Goal: Task Accomplishment & Management: Manage account settings

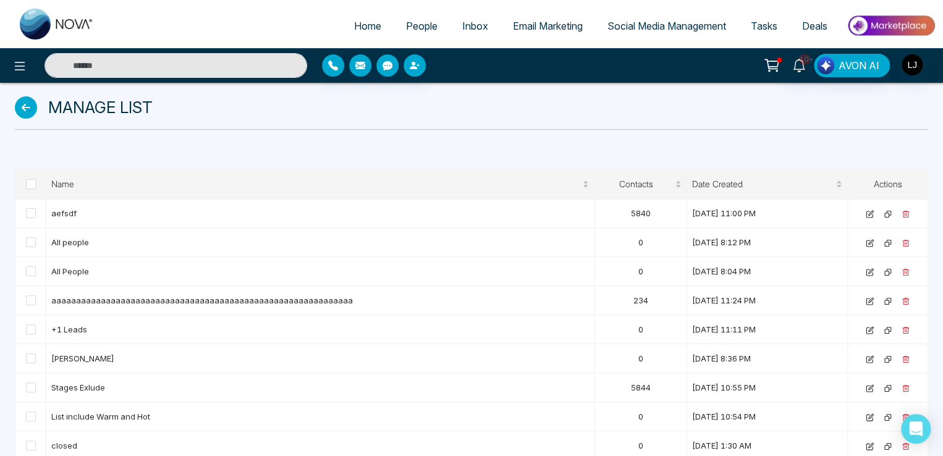
click at [415, 20] on span "People" at bounding box center [422, 26] width 32 height 12
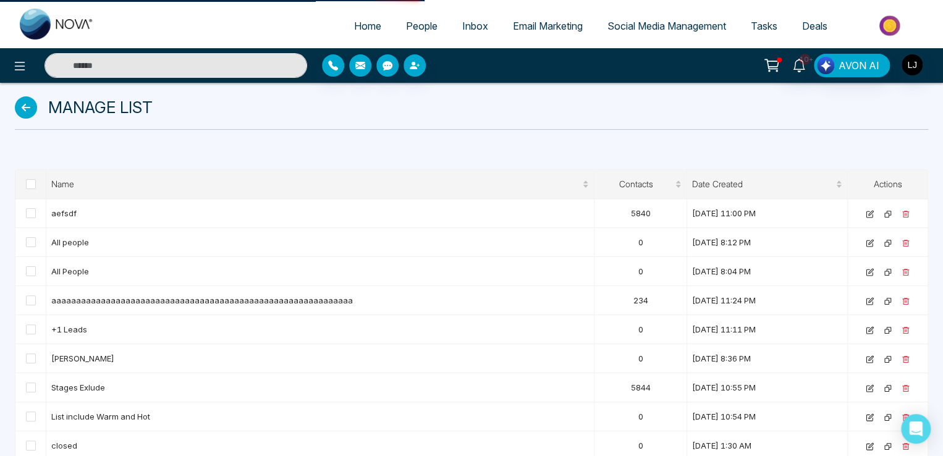
click at [414, 25] on span "People" at bounding box center [422, 26] width 32 height 12
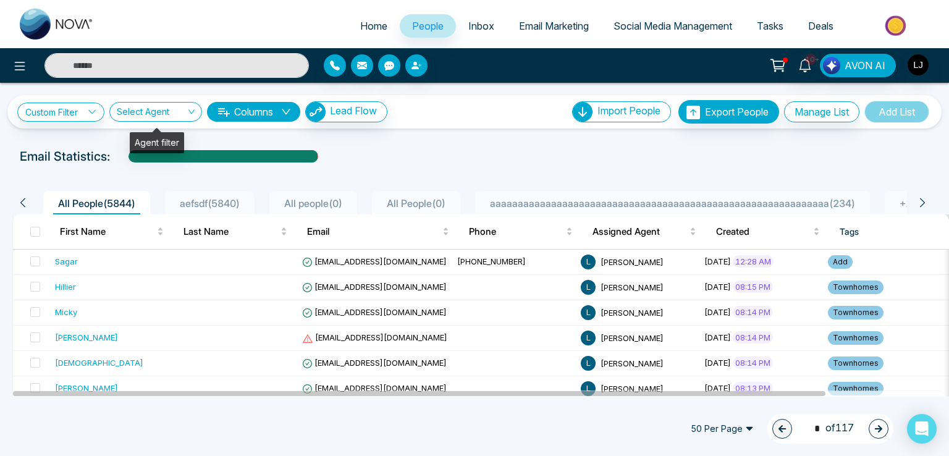
click at [157, 96] on div "**********" at bounding box center [474, 111] width 934 height 33
click at [159, 109] on input "search" at bounding box center [151, 114] width 69 height 23
click at [818, 103] on button "Manage List" at bounding box center [821, 111] width 75 height 21
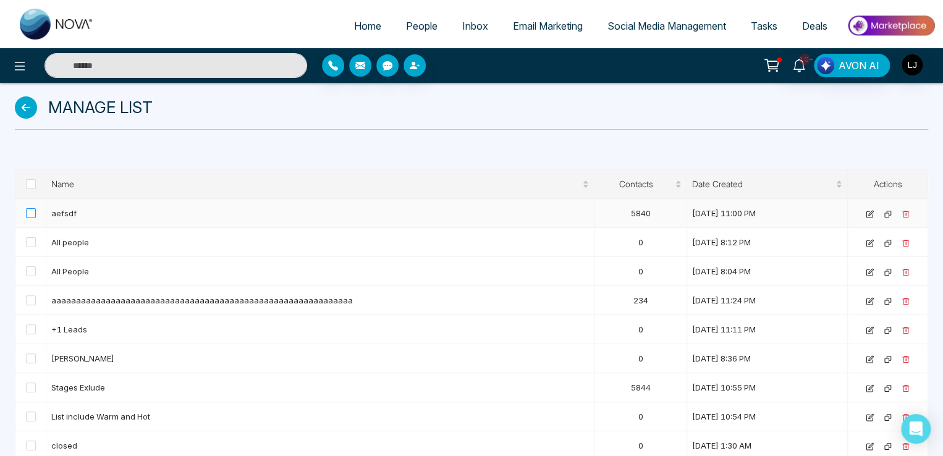
click at [27, 213] on span at bounding box center [31, 213] width 10 height 10
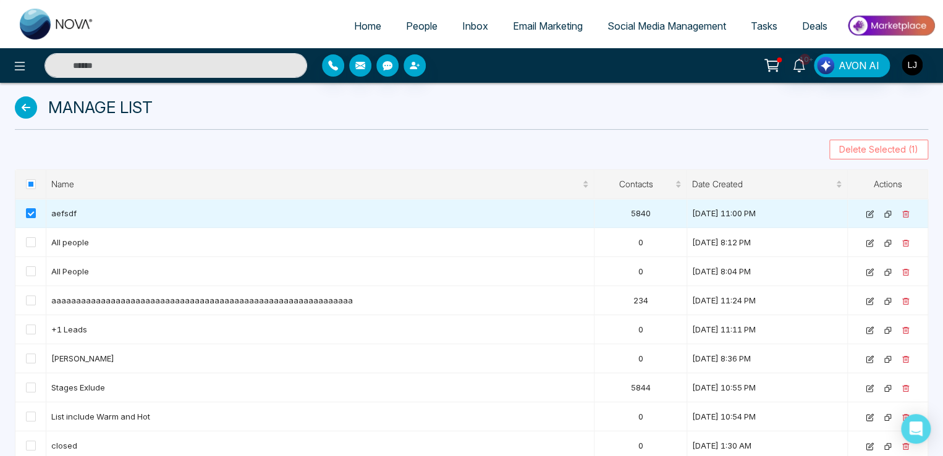
click at [854, 144] on span "Delete Selected (1)" at bounding box center [878, 150] width 79 height 14
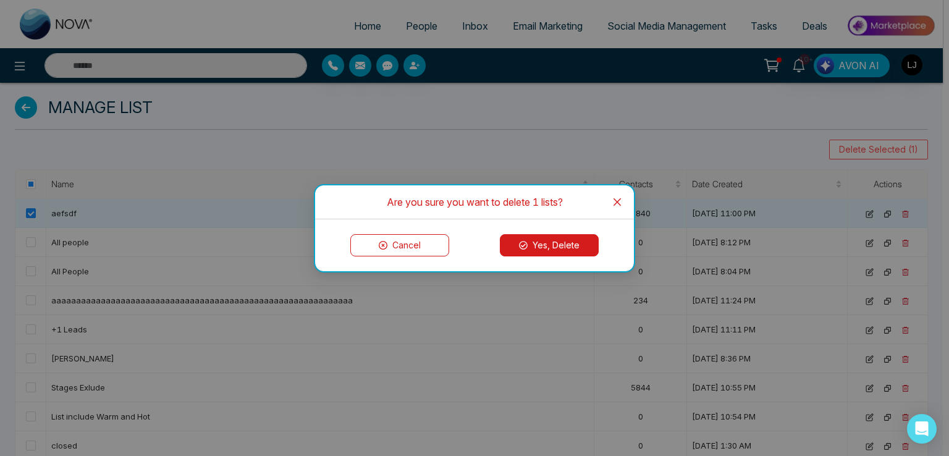
click at [523, 241] on icon at bounding box center [523, 245] width 9 height 9
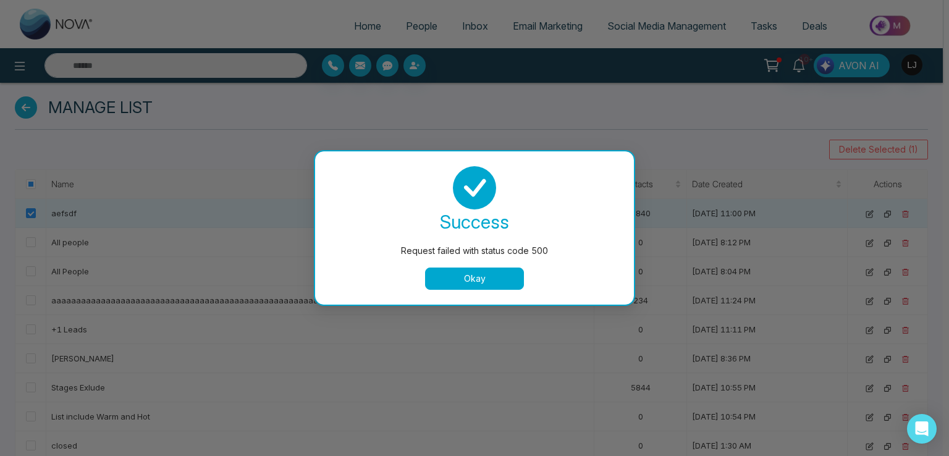
click at [478, 280] on button "Okay" at bounding box center [474, 279] width 99 height 22
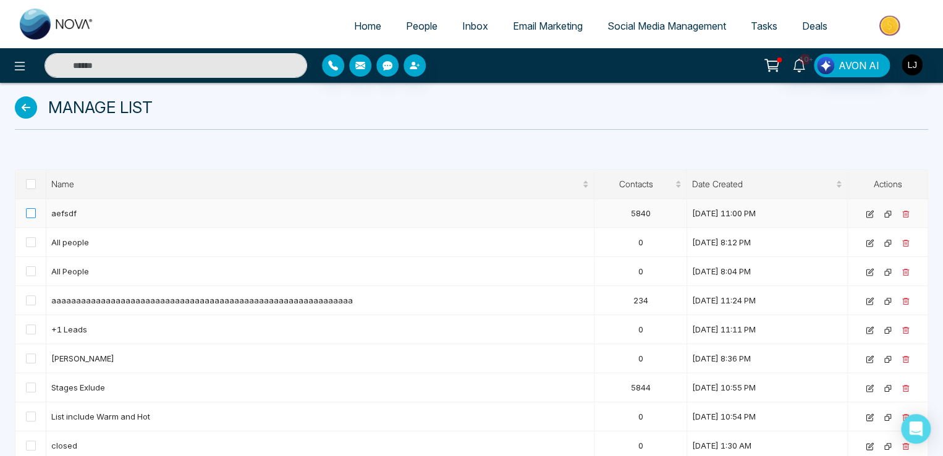
click at [27, 208] on span at bounding box center [31, 213] width 10 height 10
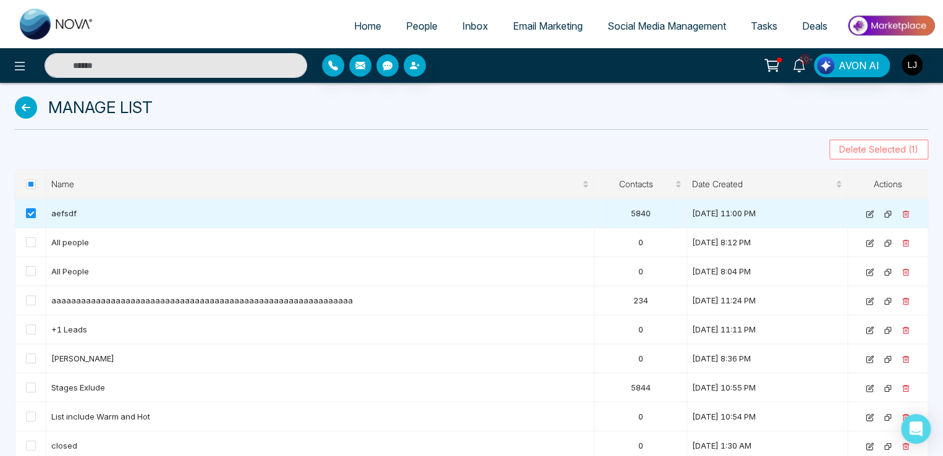
click at [862, 155] on span "Delete Selected (1)" at bounding box center [878, 150] width 79 height 14
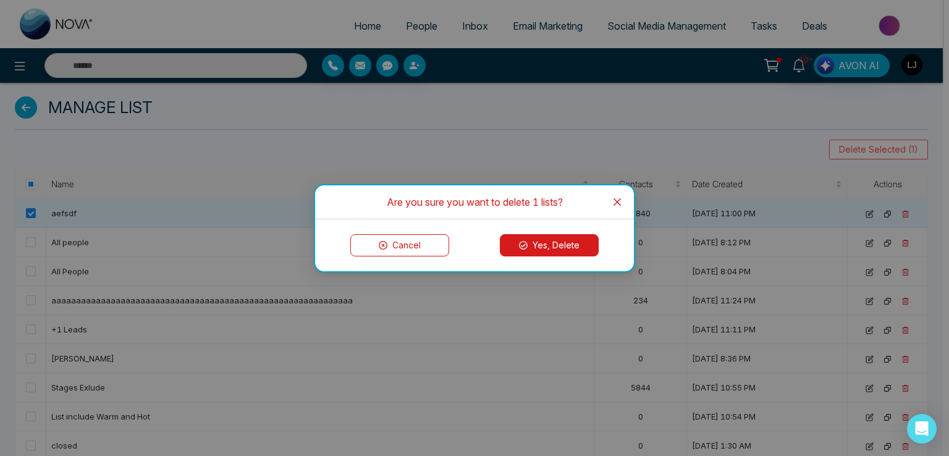
click at [569, 247] on button "Yes, Delete" at bounding box center [549, 245] width 99 height 22
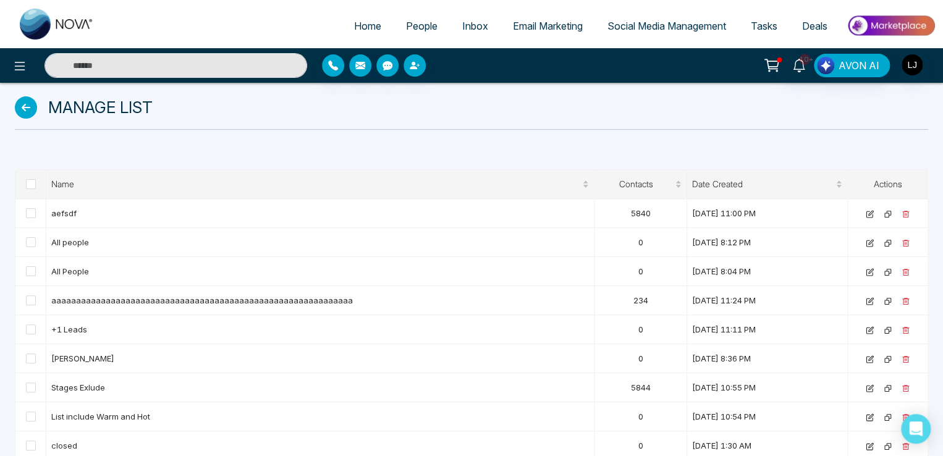
click at [411, 31] on span "People" at bounding box center [422, 26] width 32 height 12
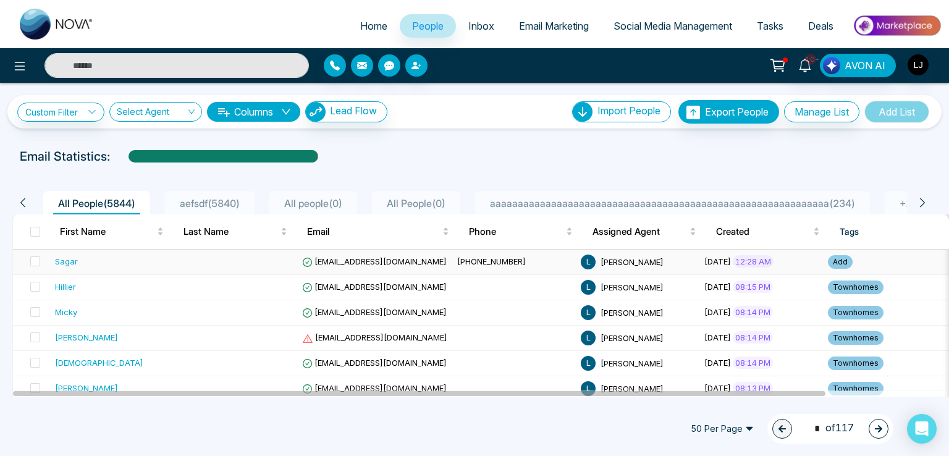
click at [340, 258] on span "[EMAIL_ADDRESS][DOMAIN_NAME]" at bounding box center [374, 261] width 145 height 10
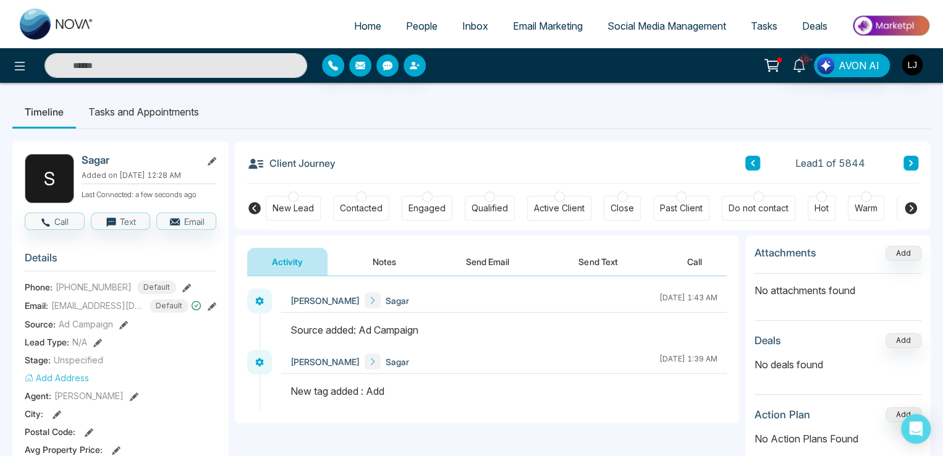
click at [907, 202] on icon at bounding box center [910, 208] width 15 height 15
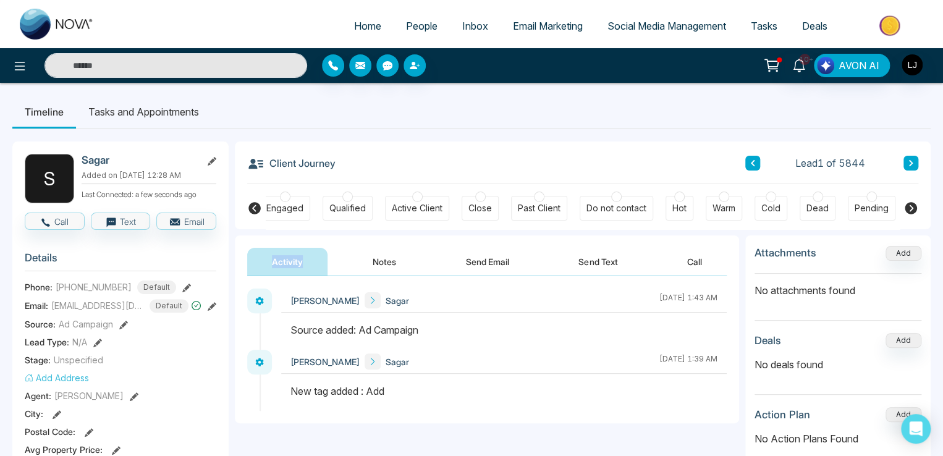
click at [907, 202] on icon at bounding box center [910, 208] width 15 height 15
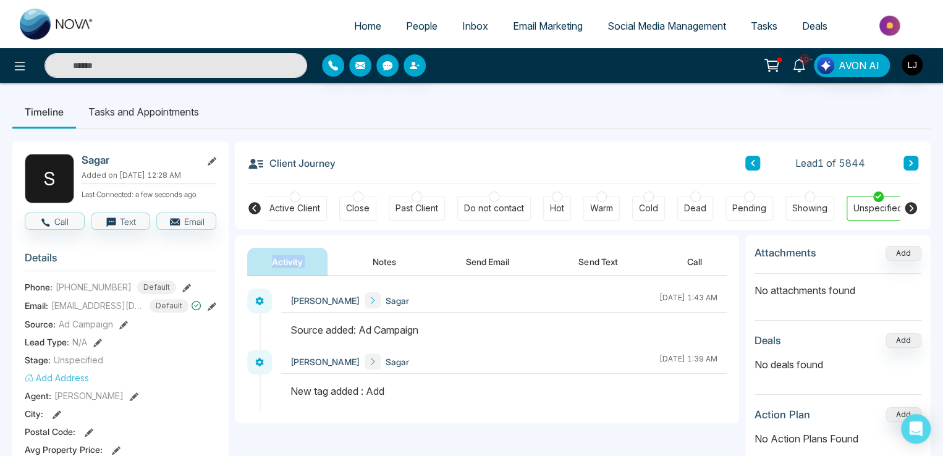
click at [907, 202] on icon at bounding box center [910, 208] width 15 height 15
click at [556, 25] on span "Email Marketing" at bounding box center [548, 26] width 70 height 12
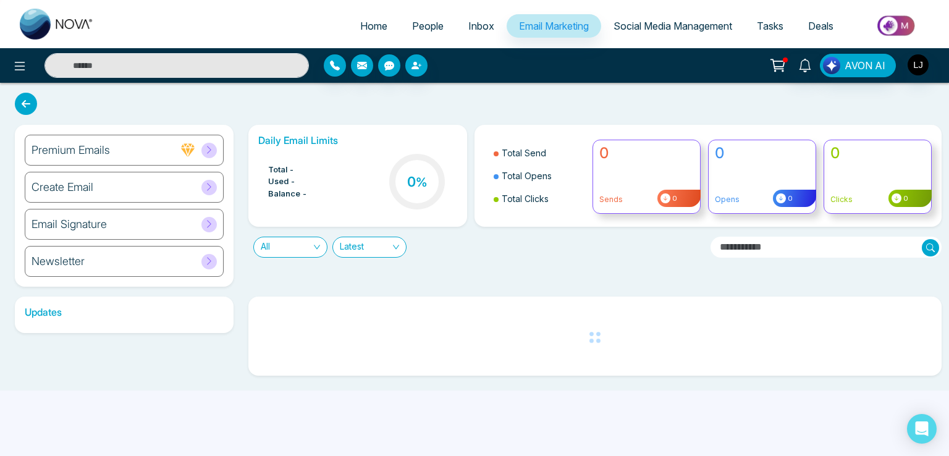
click at [778, 66] on icon at bounding box center [777, 65] width 17 height 17
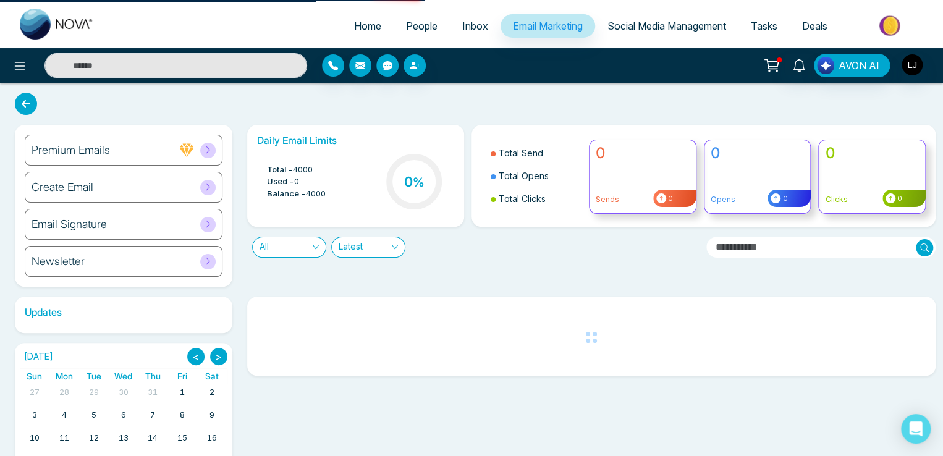
click at [773, 67] on icon at bounding box center [772, 64] width 11 height 6
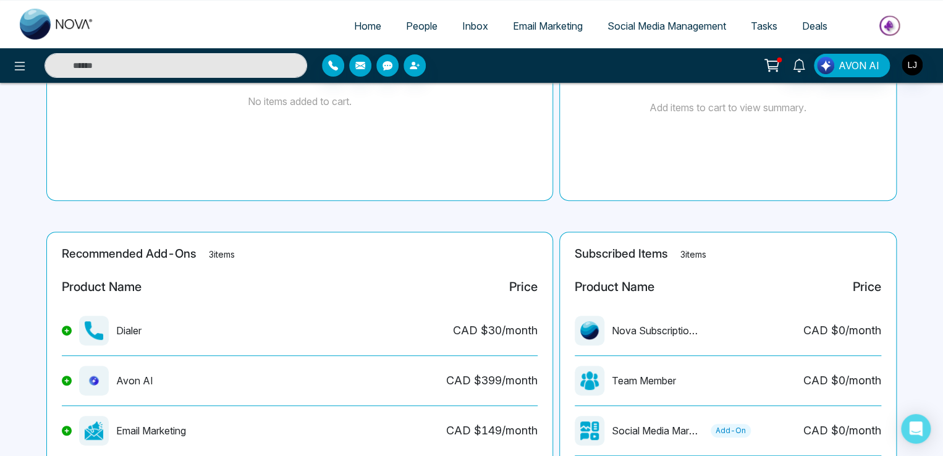
scroll to position [231, 0]
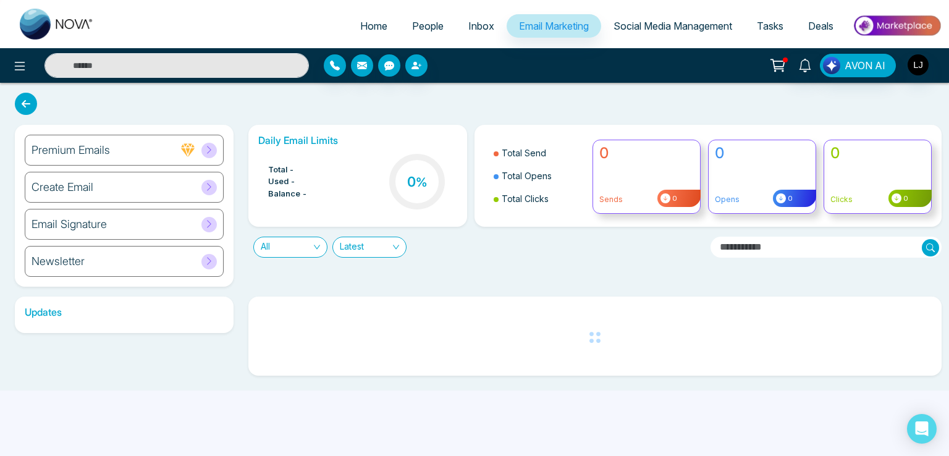
click at [140, 263] on div "Newsletter" at bounding box center [124, 261] width 199 height 31
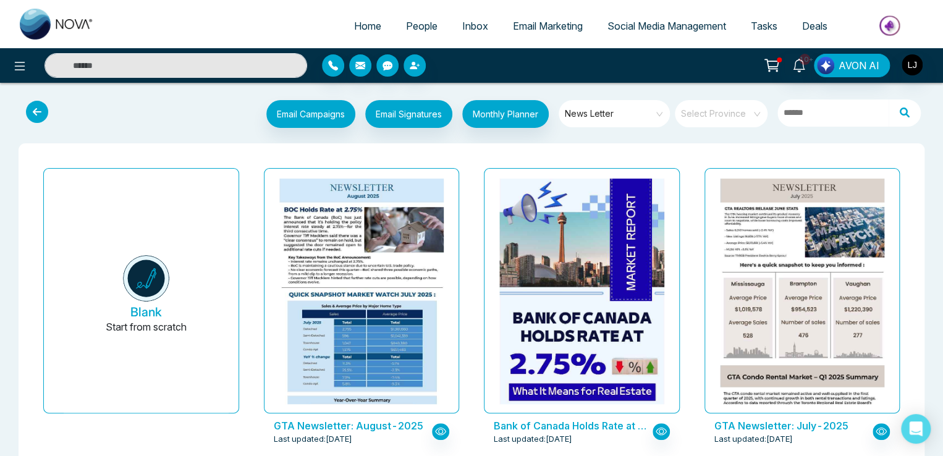
click at [614, 117] on span "News Letter" at bounding box center [615, 113] width 101 height 19
click at [394, 28] on link "People" at bounding box center [422, 25] width 56 height 23
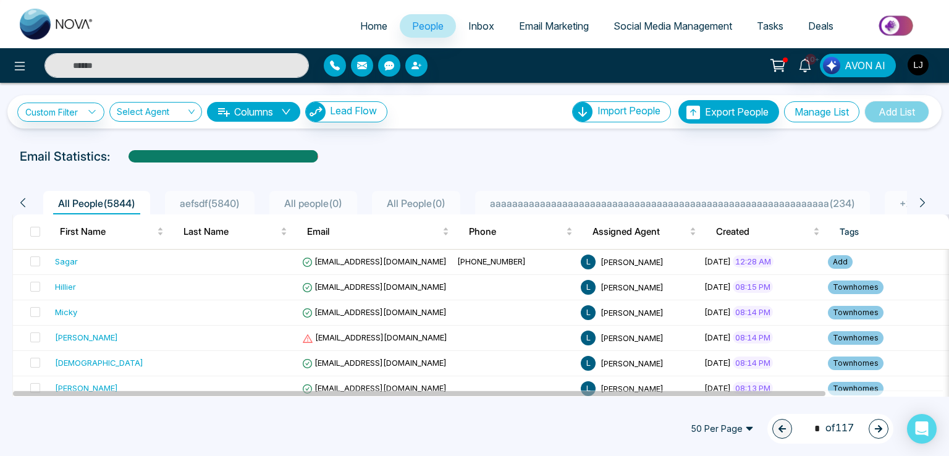
click at [812, 107] on button "Manage List" at bounding box center [821, 111] width 75 height 21
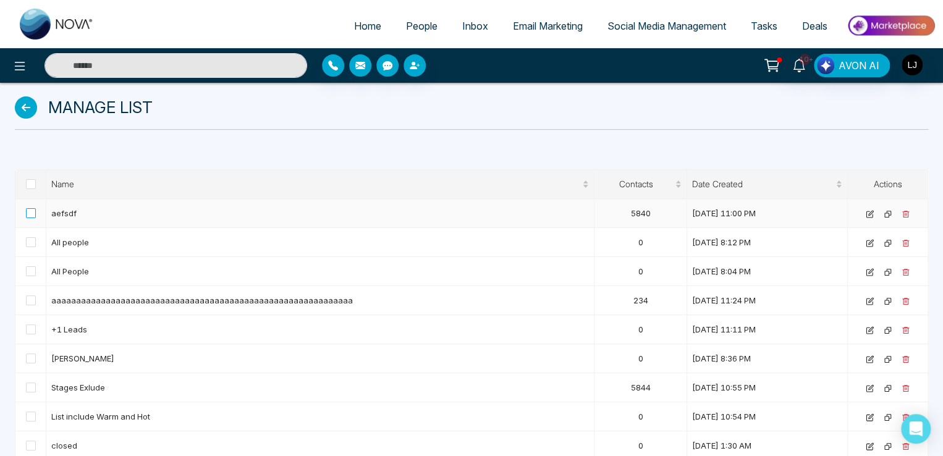
click at [30, 215] on span at bounding box center [31, 213] width 10 height 10
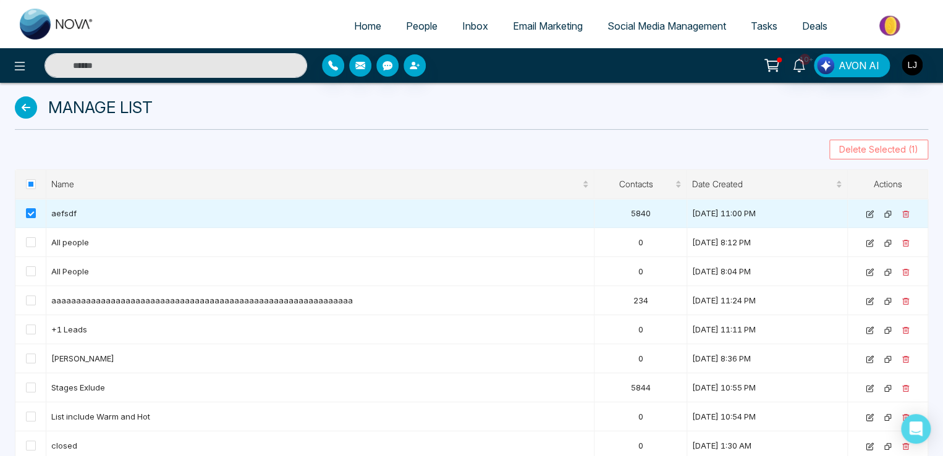
click at [877, 145] on span "Delete Selected (1)" at bounding box center [878, 150] width 79 height 14
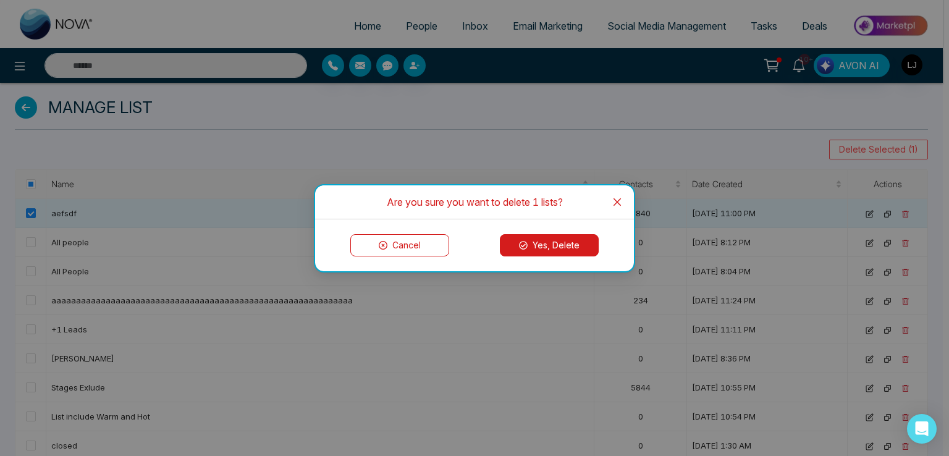
click at [517, 234] on button "Yes, Delete" at bounding box center [549, 245] width 99 height 22
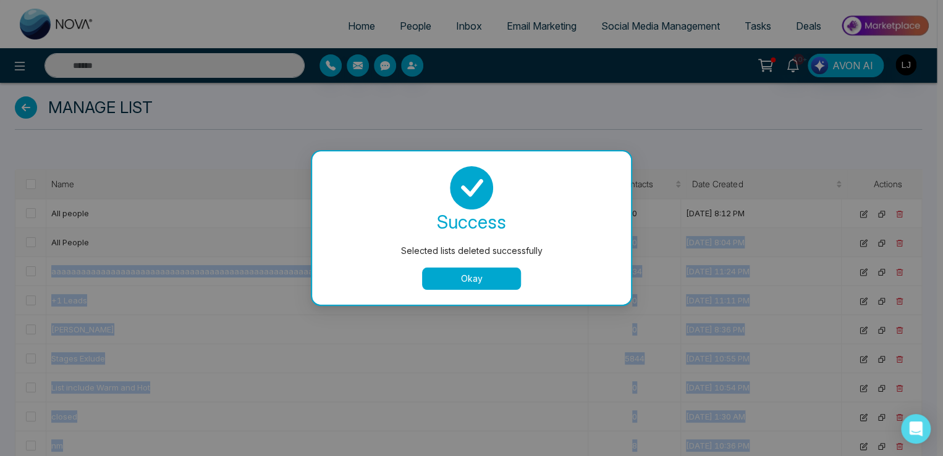
drag, startPoint x: 405, startPoint y: 251, endPoint x: 452, endPoint y: 253, distance: 47.0
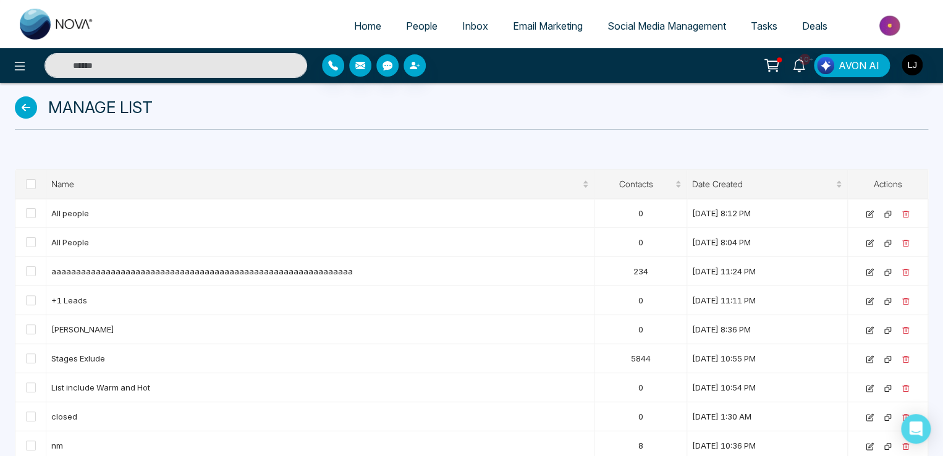
click at [222, 164] on div "Manage List Name Contacts Date Created Actions All people 0 August 6, 2025 8:12…" at bounding box center [471, 271] width 943 height 377
click at [27, 214] on span at bounding box center [31, 213] width 10 height 10
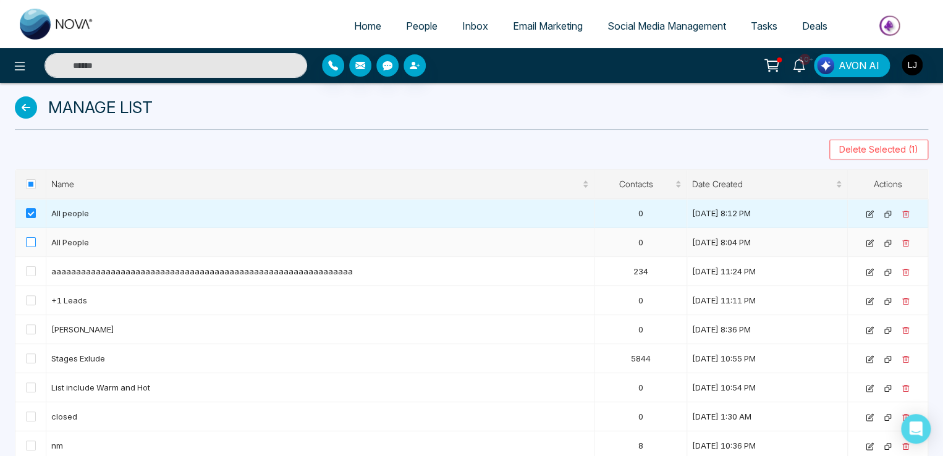
click at [26, 242] on span at bounding box center [31, 242] width 10 height 10
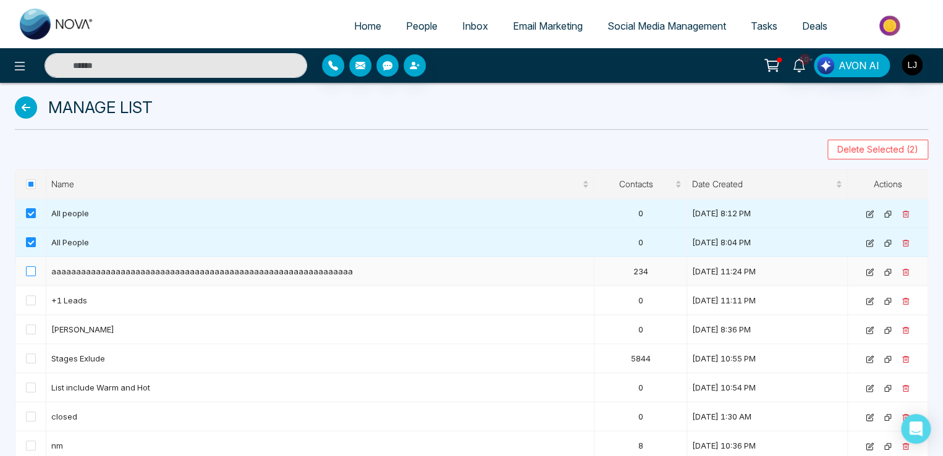
click at [29, 272] on span at bounding box center [31, 271] width 10 height 10
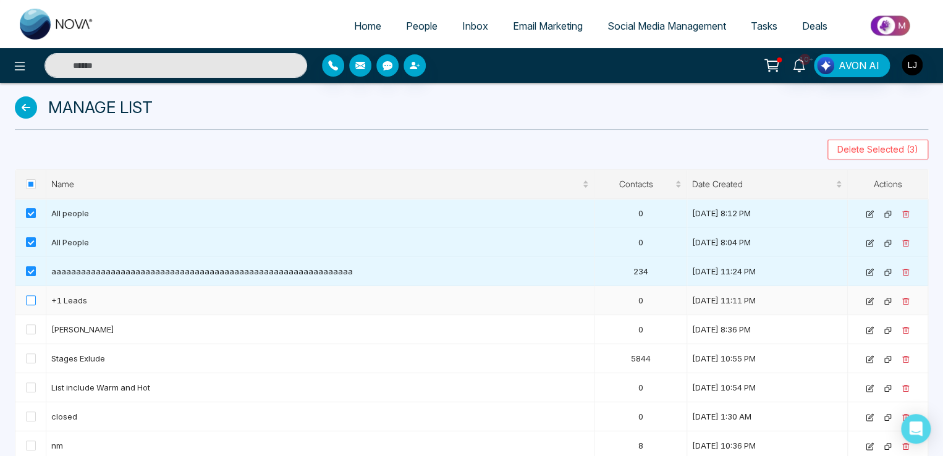
click at [29, 306] on label at bounding box center [31, 300] width 10 height 14
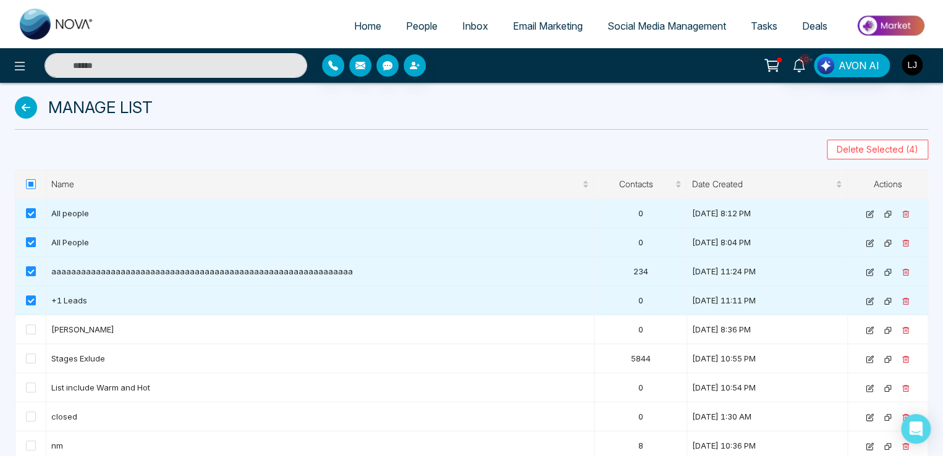
click at [30, 183] on span at bounding box center [31, 184] width 10 height 10
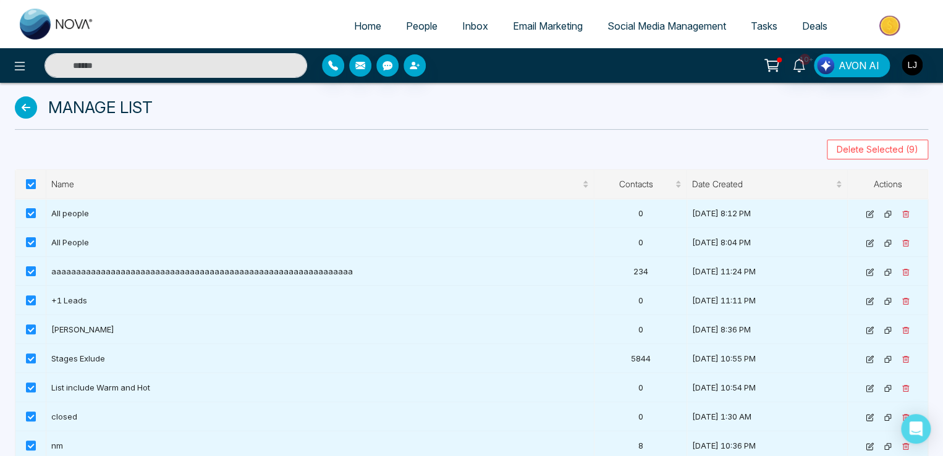
click at [30, 183] on span at bounding box center [31, 184] width 10 height 10
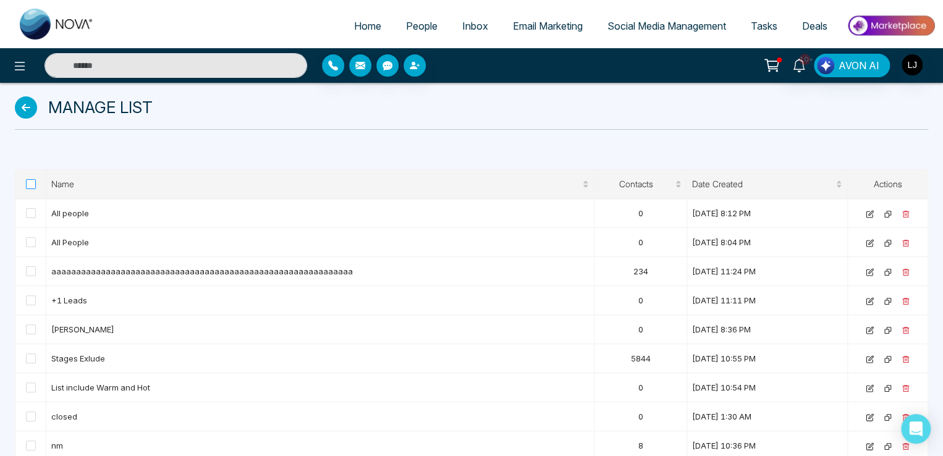
click at [30, 183] on span at bounding box center [31, 184] width 10 height 10
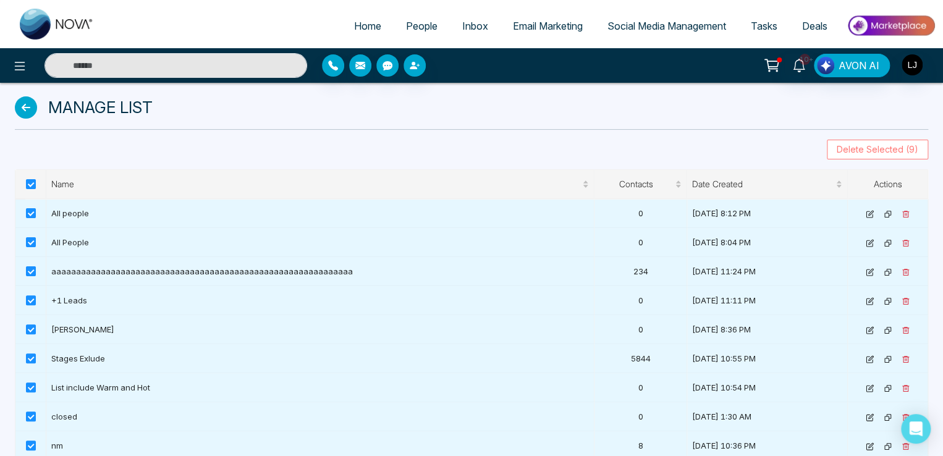
click at [850, 149] on span "Delete Selected (9)" at bounding box center [878, 150] width 82 height 14
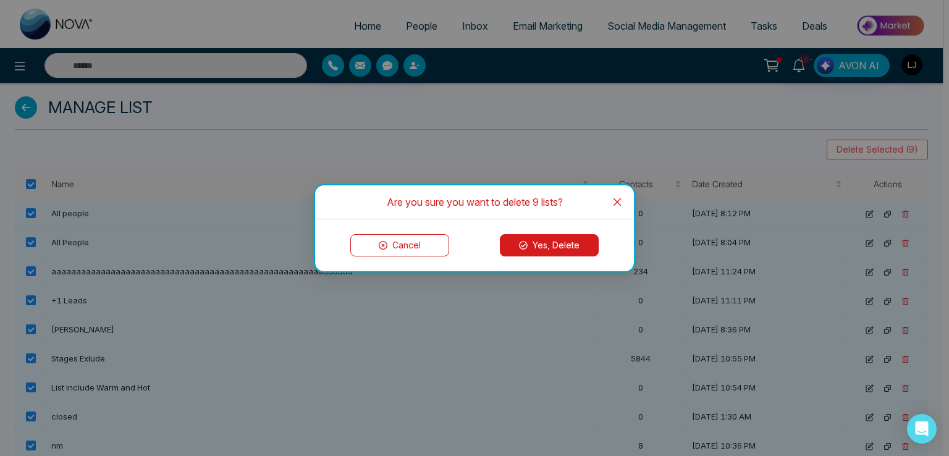
click at [550, 245] on button "Yes, Delete" at bounding box center [549, 245] width 99 height 22
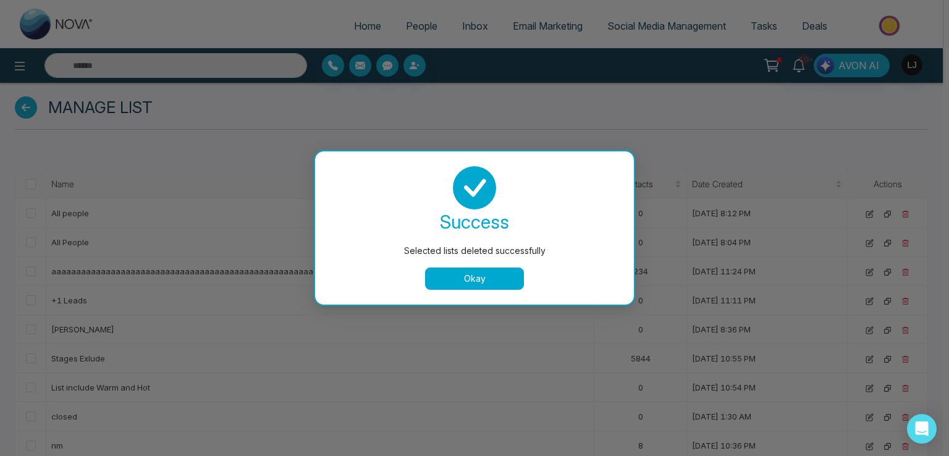
click at [452, 287] on button "Okay" at bounding box center [474, 279] width 99 height 22
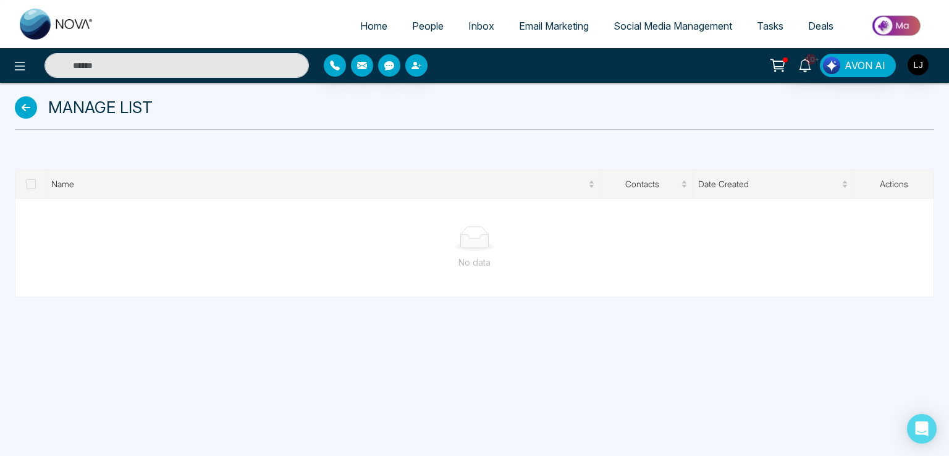
click at [30, 183] on span at bounding box center [31, 184] width 10 height 10
click at [428, 18] on link "People" at bounding box center [428, 25] width 56 height 23
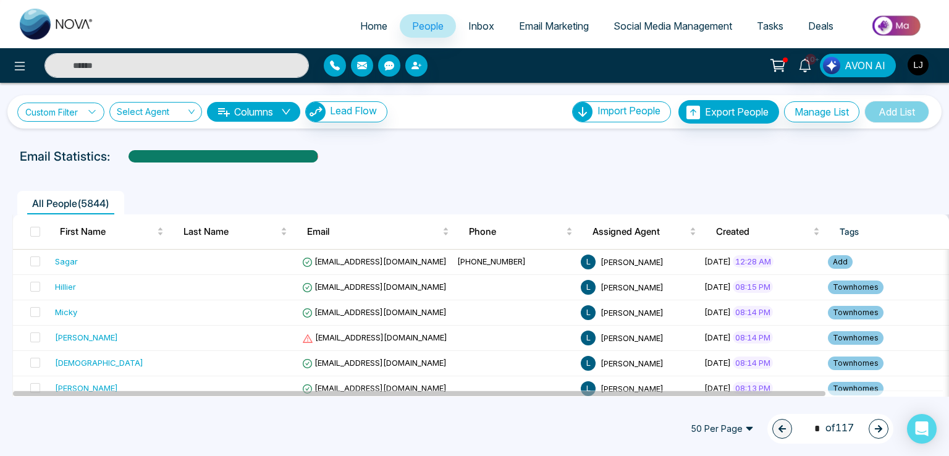
click at [78, 115] on link "Custom Filter" at bounding box center [60, 112] width 87 height 19
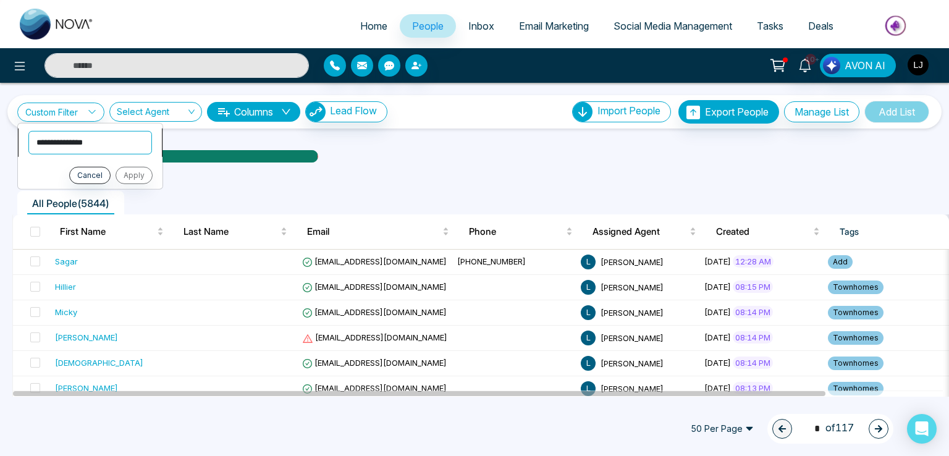
click at [72, 149] on select "**********" at bounding box center [90, 141] width 124 height 23
select select "*****"
click at [28, 130] on select "**********" at bounding box center [90, 141] width 124 height 23
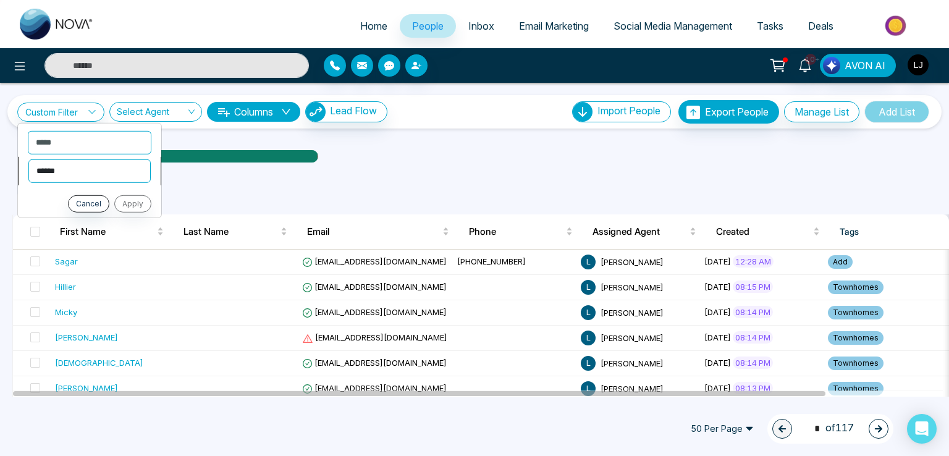
click at [65, 173] on select "**********" at bounding box center [89, 170] width 122 height 23
select select "********"
click at [28, 159] on select "**********" at bounding box center [89, 170] width 122 height 23
click at [137, 200] on button "Apply" at bounding box center [132, 203] width 37 height 17
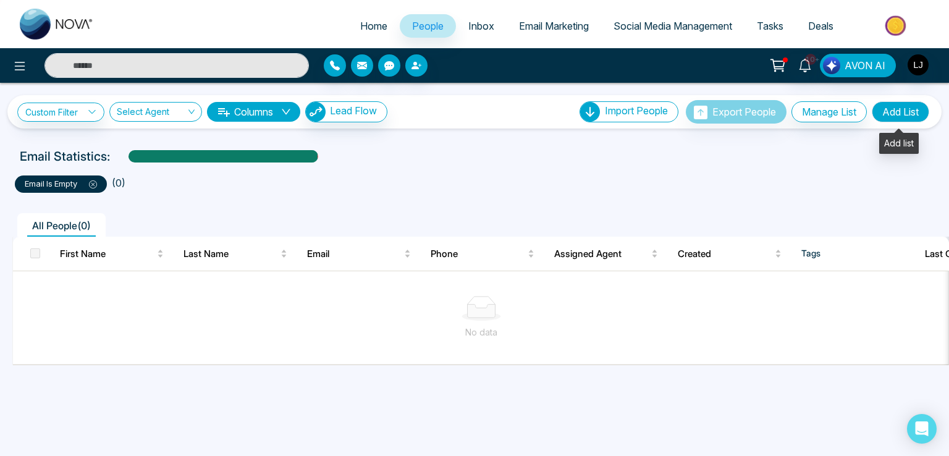
click at [885, 117] on button "Add List" at bounding box center [900, 111] width 57 height 21
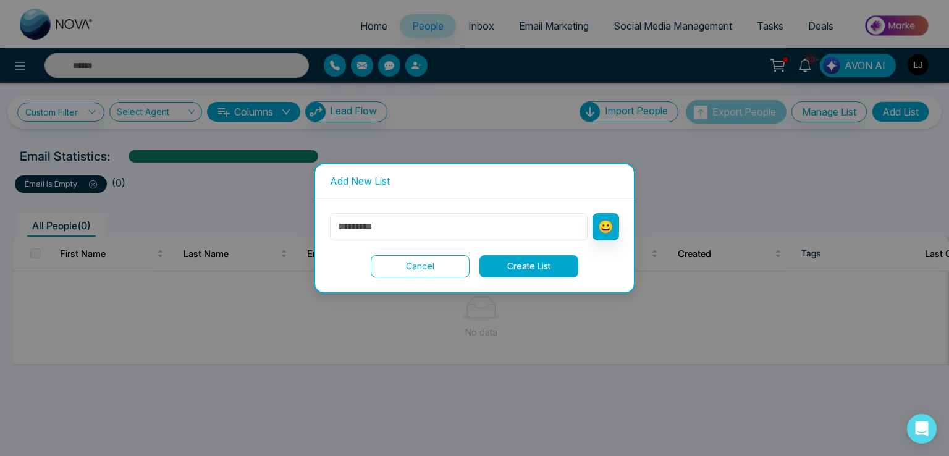
click at [366, 233] on input "text" at bounding box center [459, 226] width 258 height 27
click at [605, 221] on button "😀" at bounding box center [606, 226] width 27 height 27
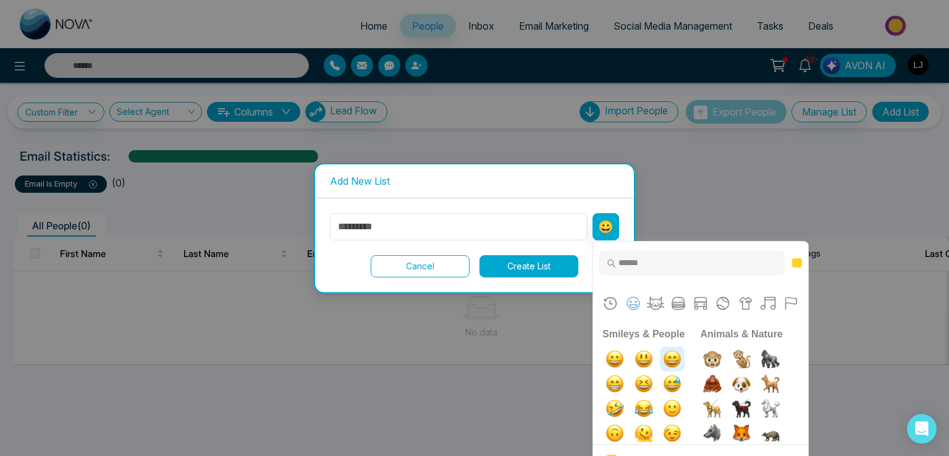
click at [671, 359] on img "smile" at bounding box center [672, 359] width 25 height 25
type input "**"
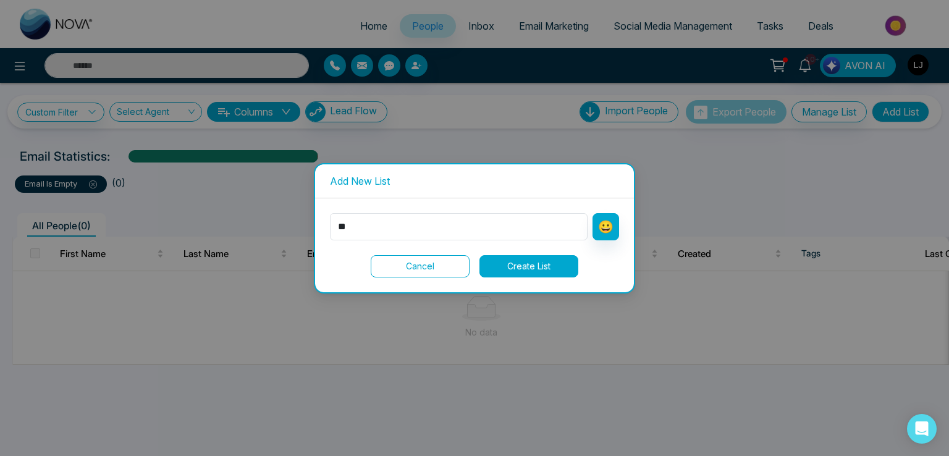
click at [523, 270] on button "Create List" at bounding box center [528, 266] width 99 height 22
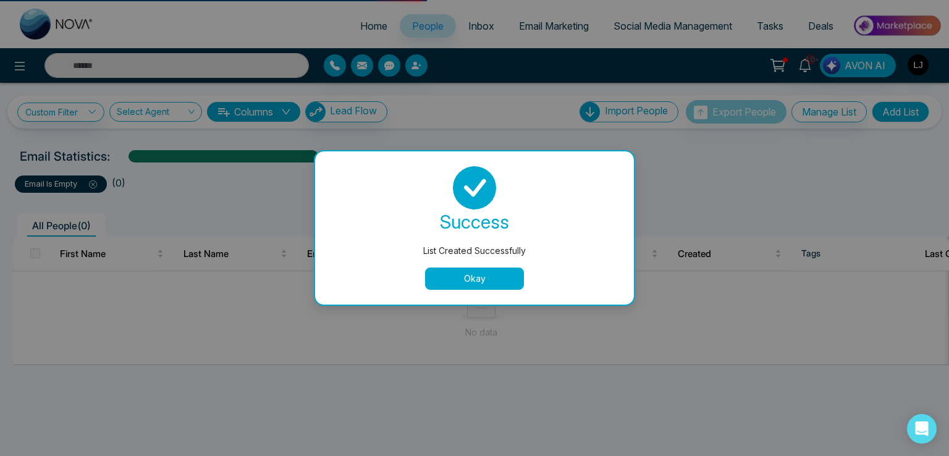
click at [479, 281] on button "Okay" at bounding box center [474, 279] width 99 height 22
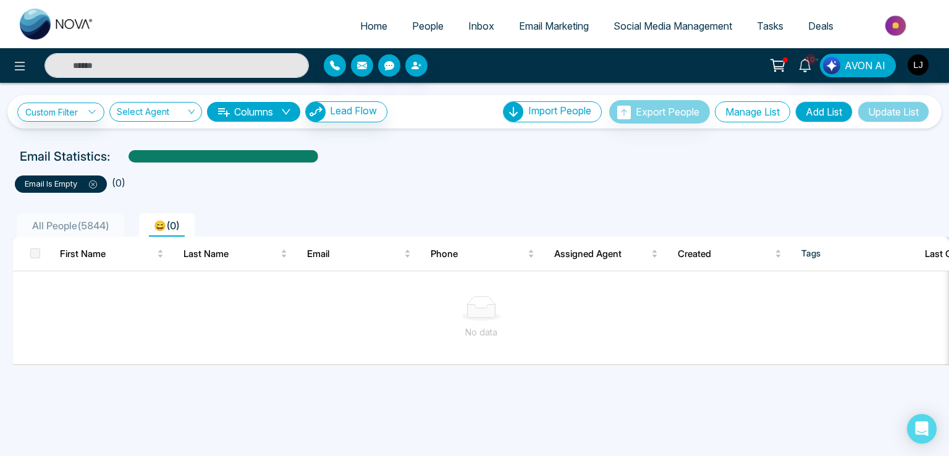
click at [751, 113] on button "Manage List" at bounding box center [752, 111] width 75 height 21
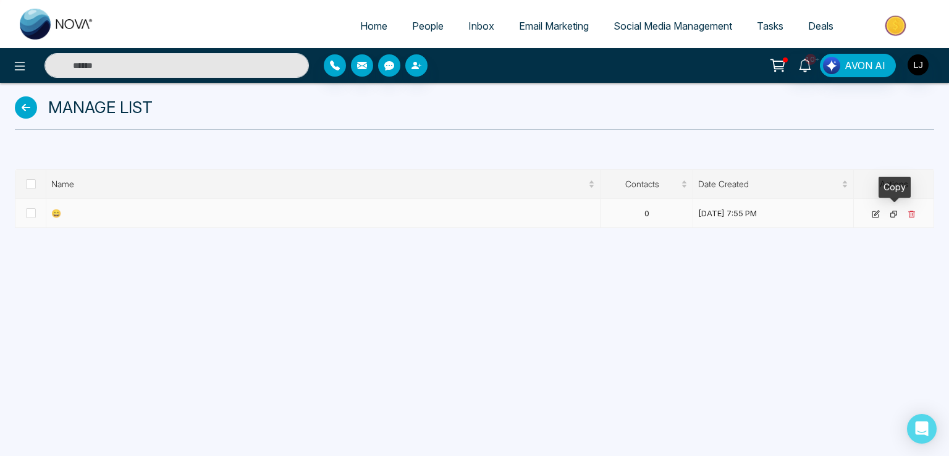
click at [892, 214] on icon at bounding box center [894, 214] width 8 height 8
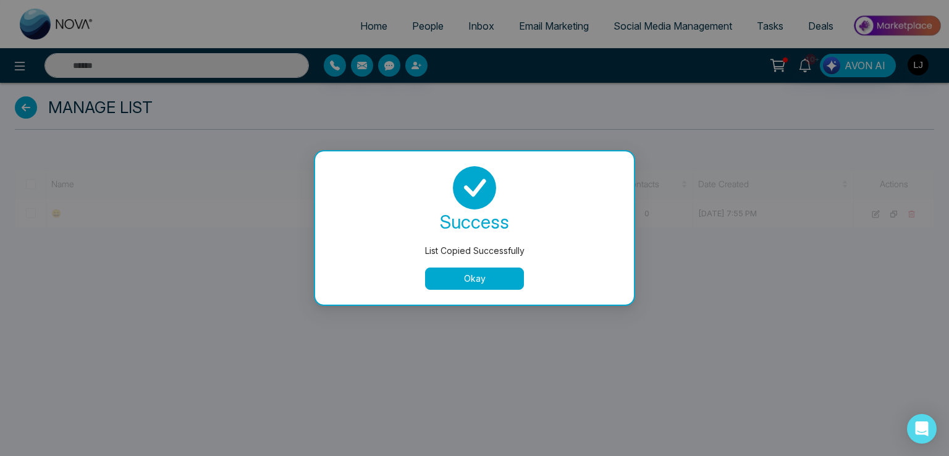
click at [28, 185] on div "List Copied Successfully success List Copied Successfully Okay" at bounding box center [474, 228] width 949 height 456
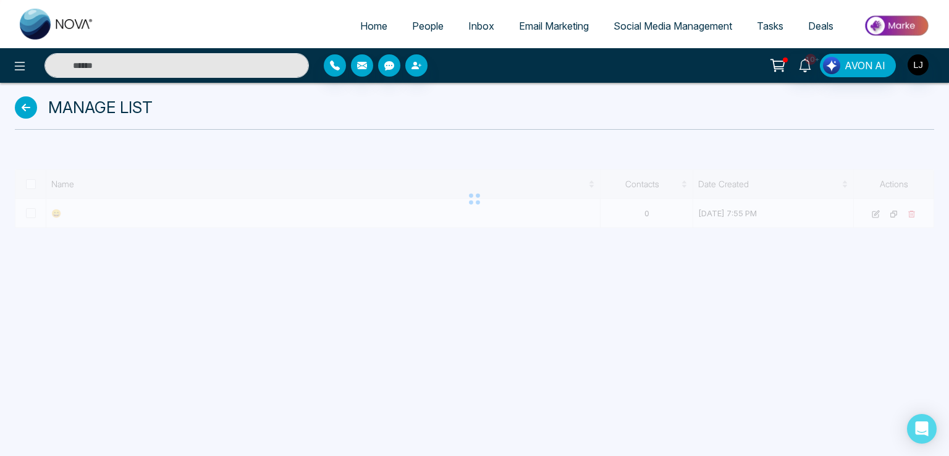
click at [28, 185] on div at bounding box center [474, 198] width 919 height 59
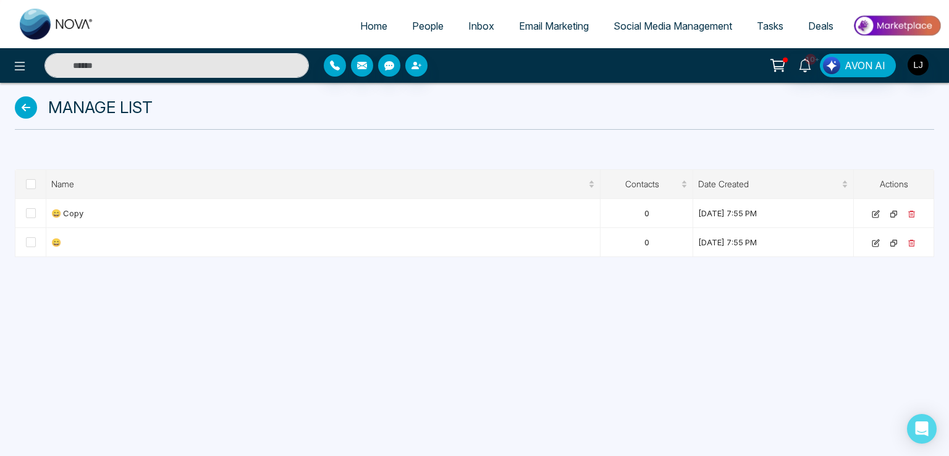
click at [28, 185] on span at bounding box center [31, 184] width 10 height 10
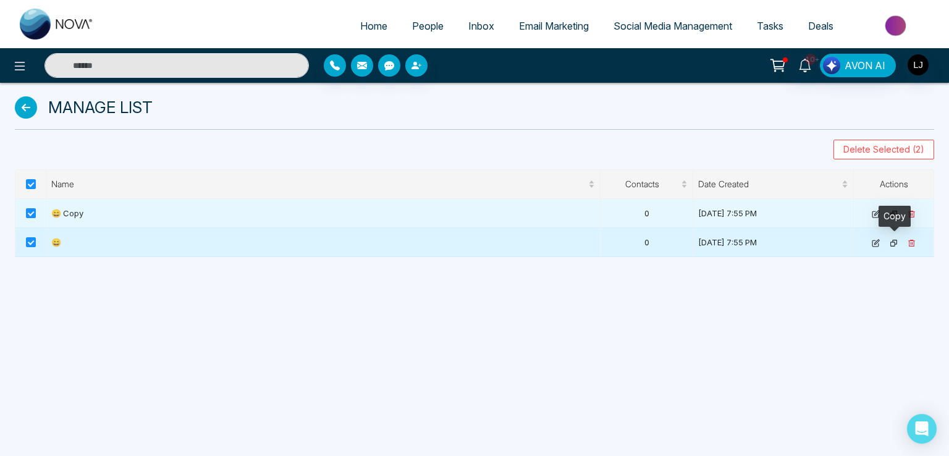
click at [895, 241] on icon at bounding box center [894, 243] width 8 height 8
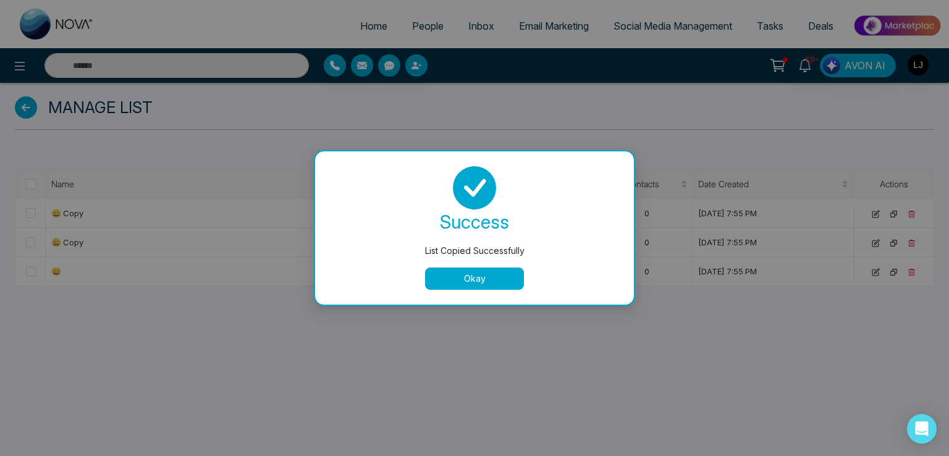
click at [460, 267] on div "success List Copied Successfully Okay" at bounding box center [474, 228] width 289 height 124
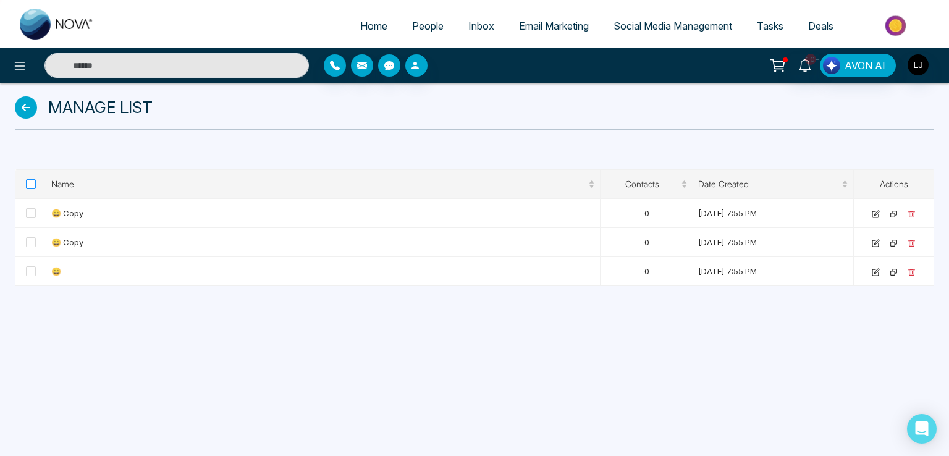
click at [27, 185] on span at bounding box center [31, 184] width 10 height 10
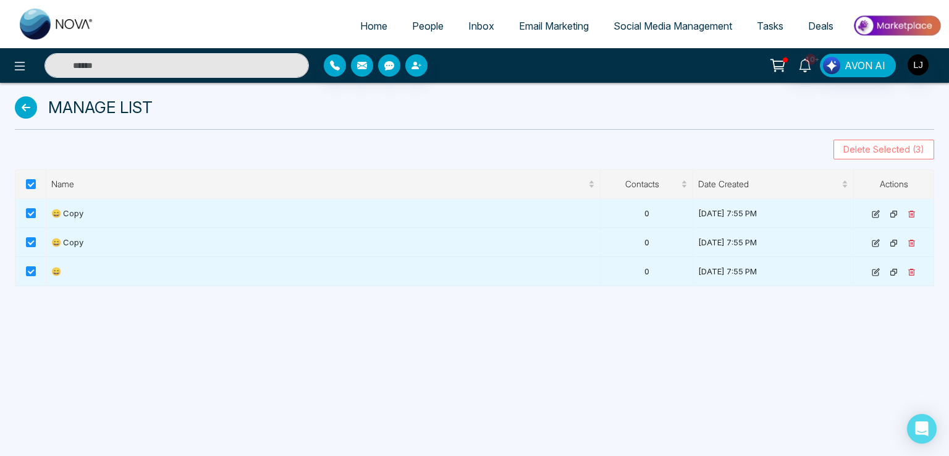
click at [858, 151] on span "Delete Selected (3)" at bounding box center [883, 150] width 81 height 14
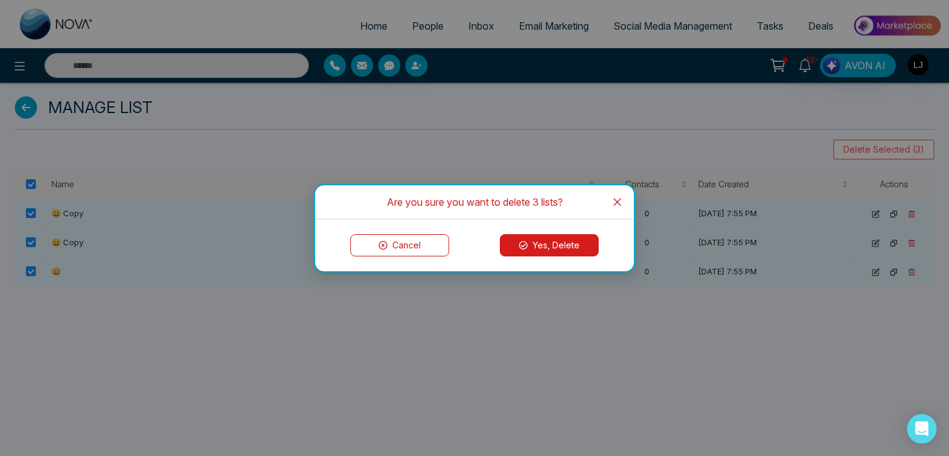
click at [546, 234] on button "Yes, Delete" at bounding box center [549, 245] width 99 height 22
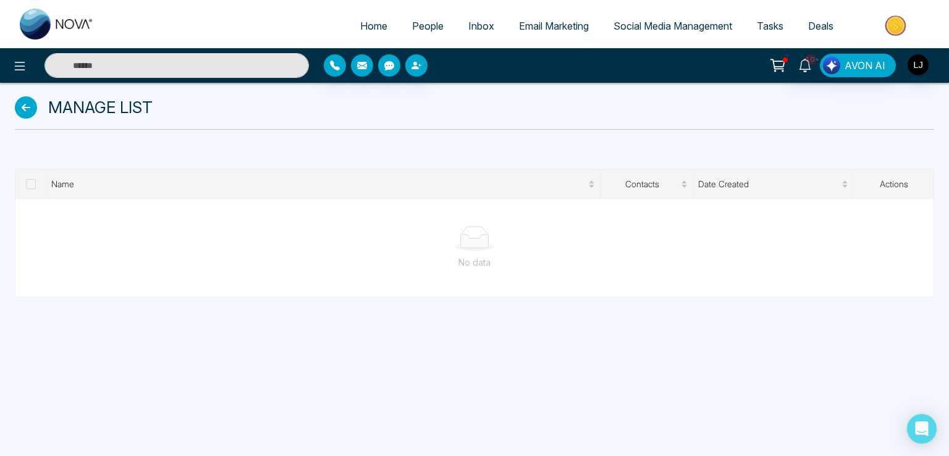
click at [381, 26] on link "Home" at bounding box center [374, 25] width 52 height 23
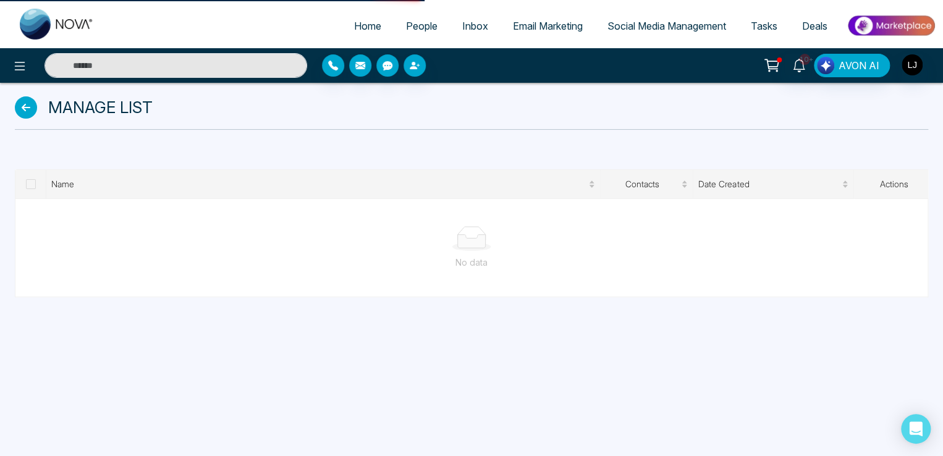
select select "*"
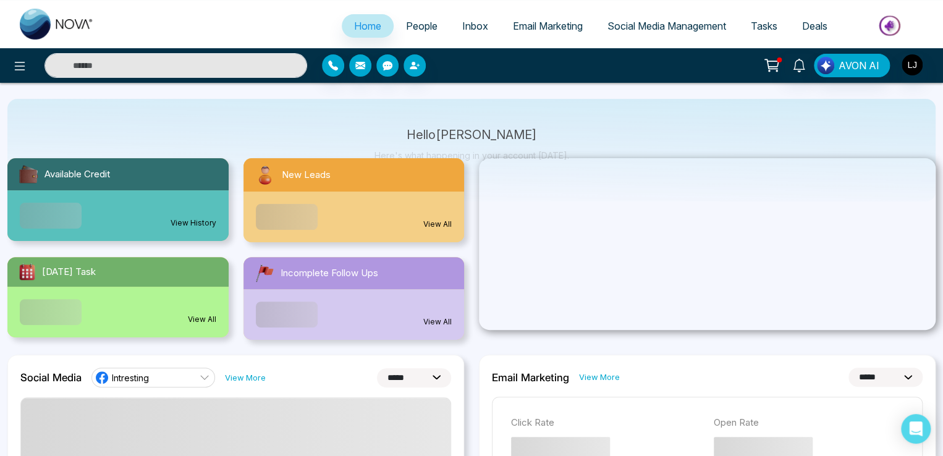
scroll to position [432, 0]
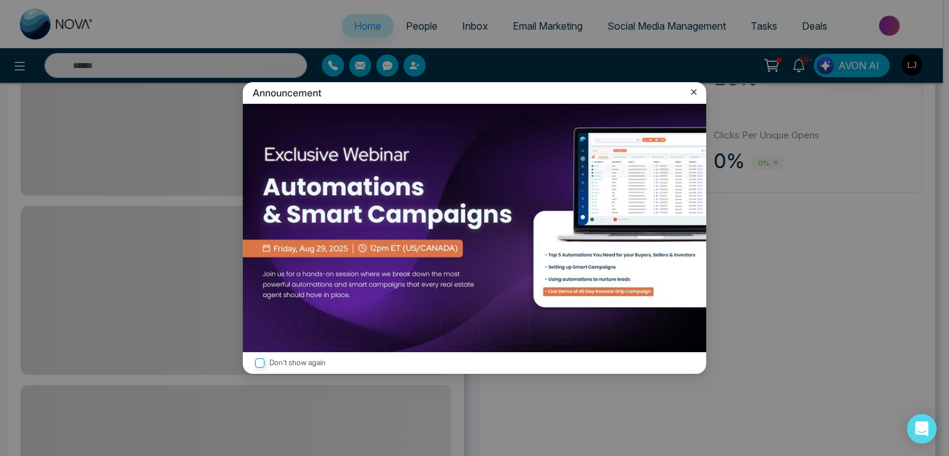
click at [693, 210] on div "Announcement Don't show again" at bounding box center [474, 228] width 478 height 292
click at [690, 90] on icon at bounding box center [694, 92] width 12 height 12
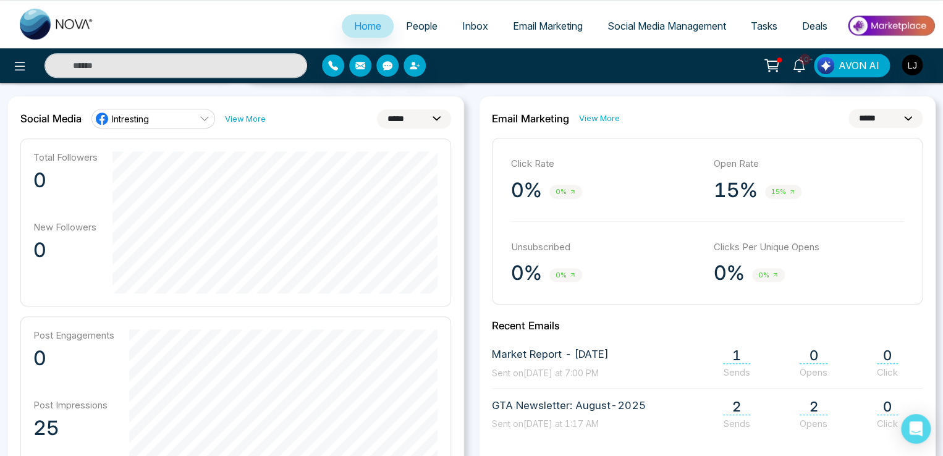
scroll to position [247, 0]
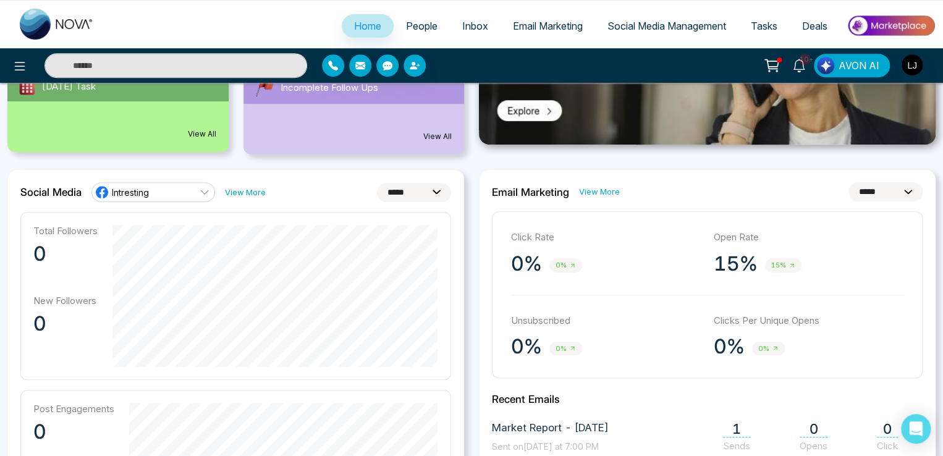
click at [862, 182] on select "**********" at bounding box center [885, 191] width 74 height 19
select select "*"
click at [848, 182] on select "**********" at bounding box center [885, 191] width 74 height 19
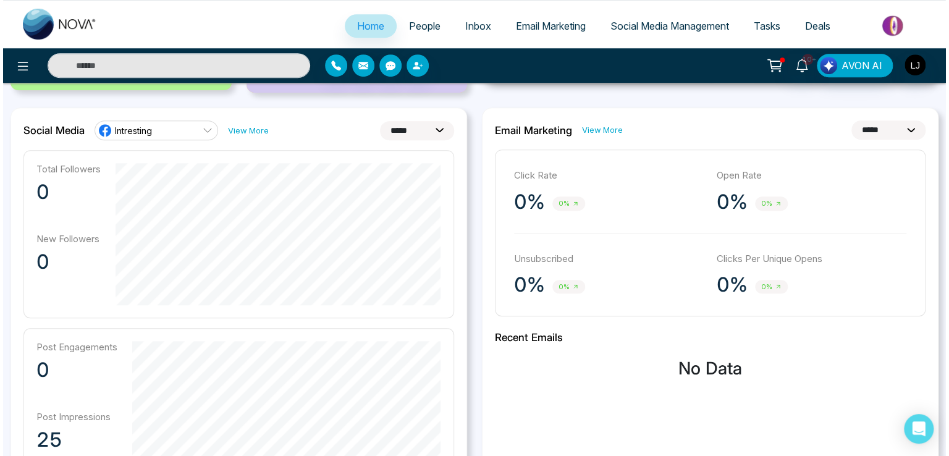
scroll to position [0, 0]
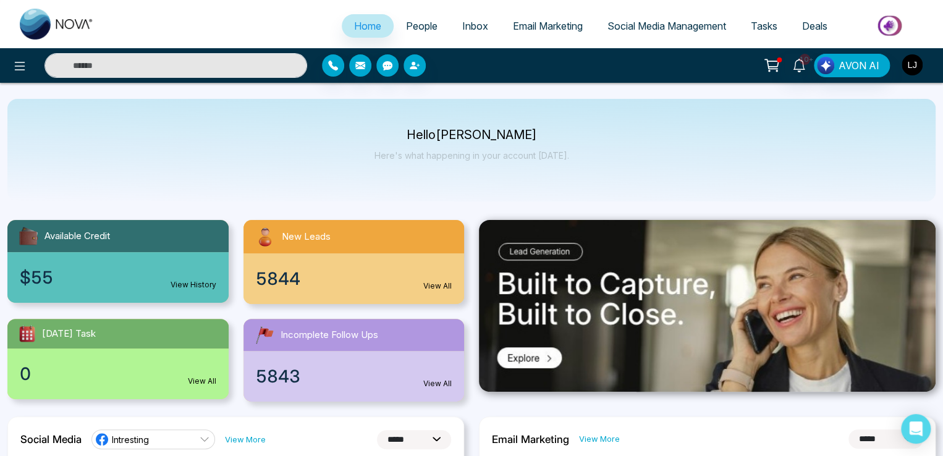
click at [908, 64] on img "button" at bounding box center [911, 64] width 21 height 21
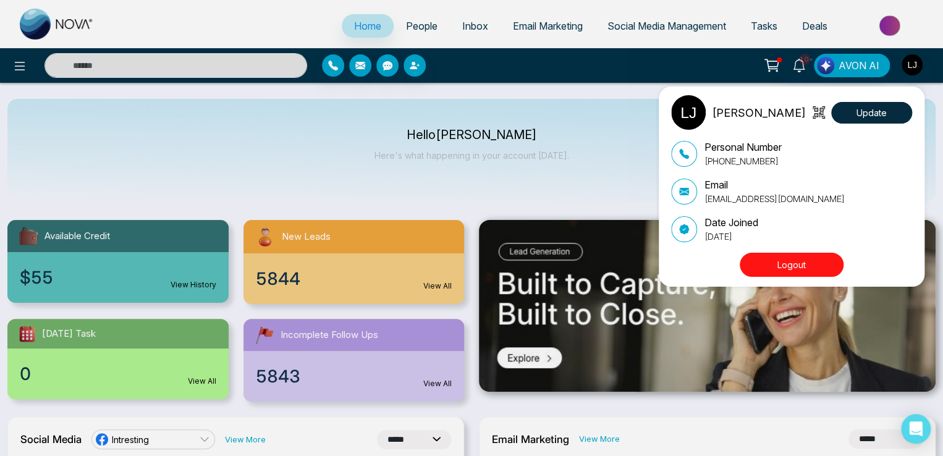
click at [363, 166] on div "Lokesh Joshi Update Personal Number +918421020309 Email lokeshjoshi6454@gmail.c…" at bounding box center [471, 228] width 943 height 456
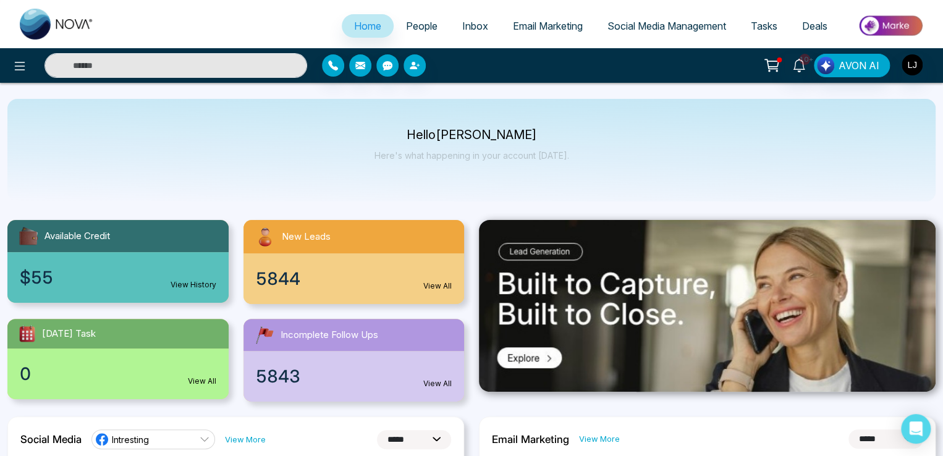
click at [411, 20] on span "People" at bounding box center [422, 26] width 32 height 12
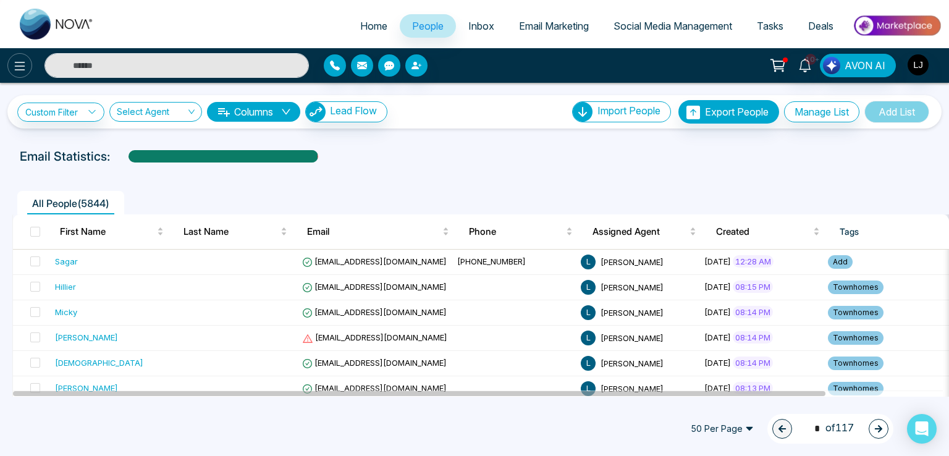
click at [11, 67] on button at bounding box center [19, 65] width 25 height 25
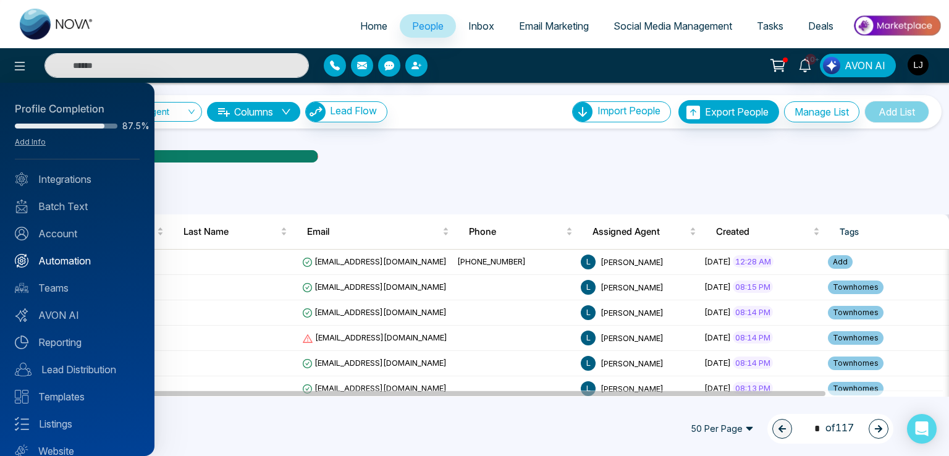
click at [70, 263] on link "Automation" at bounding box center [77, 260] width 125 height 15
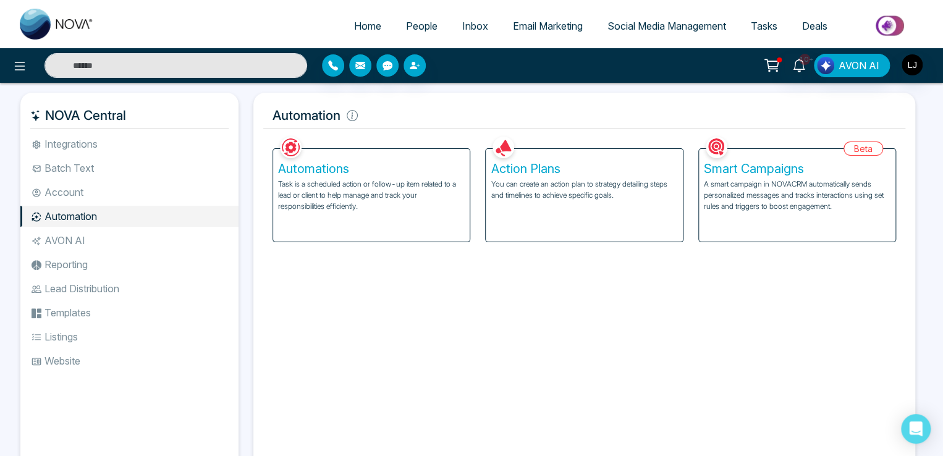
click at [792, 183] on p "A smart campaign in NOVACRM automatically sends personalized messages and track…" at bounding box center [797, 195] width 187 height 33
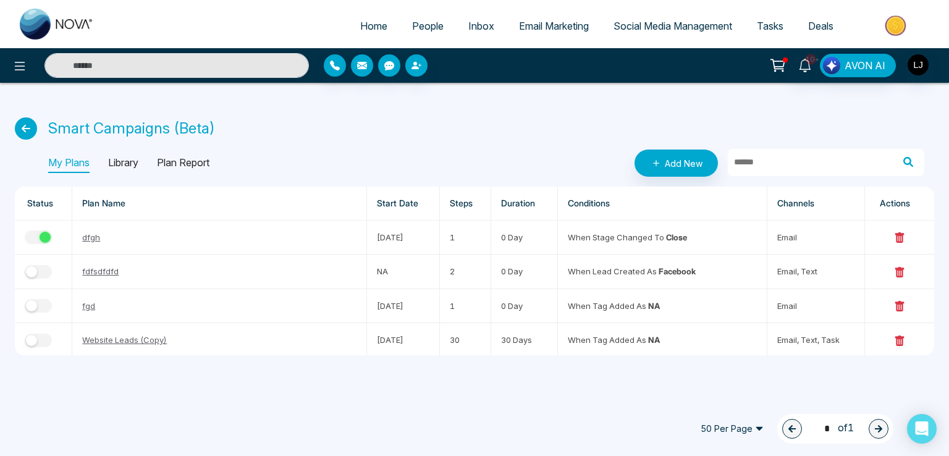
click at [126, 159] on p "Library" at bounding box center [123, 163] width 30 height 20
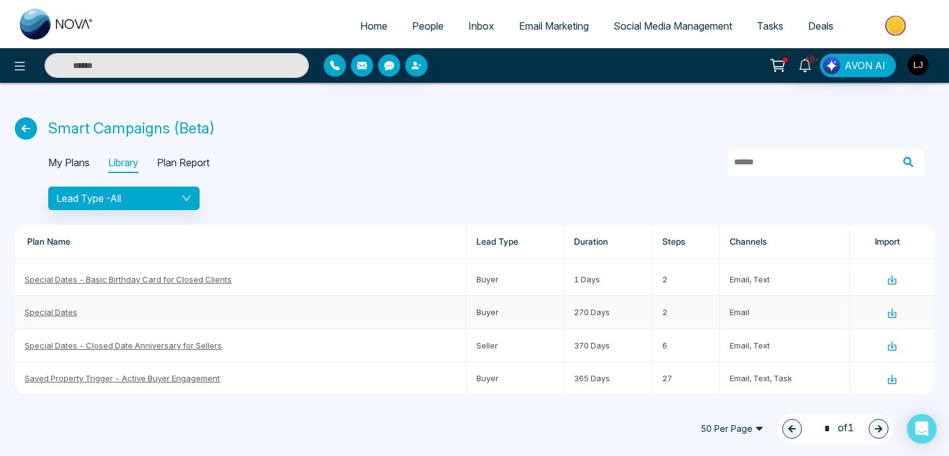
scroll to position [124, 0]
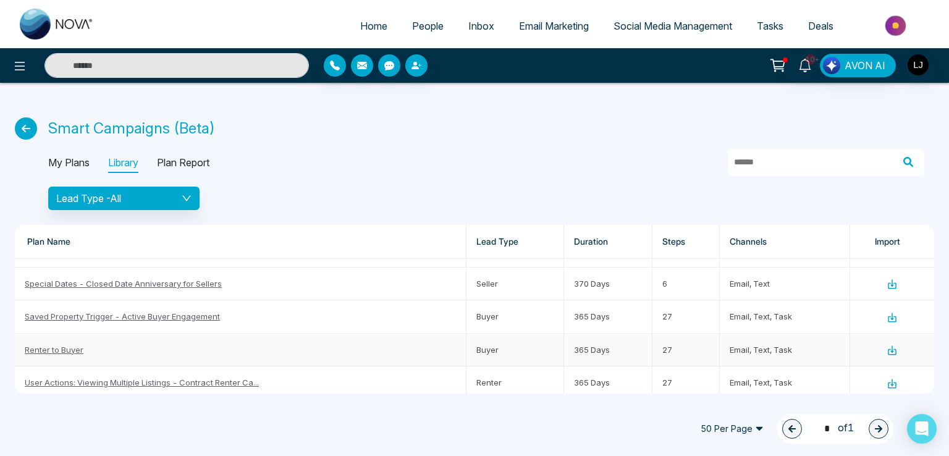
click at [53, 347] on link "Renter to Buyer" at bounding box center [54, 350] width 59 height 10
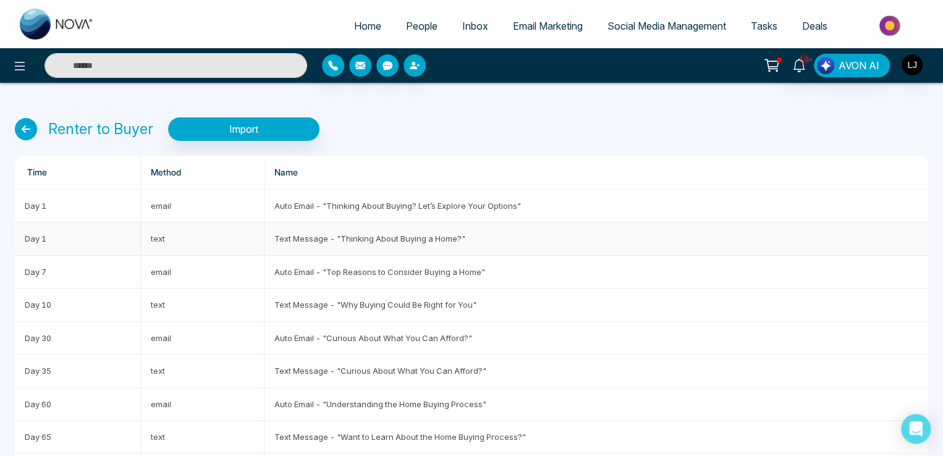
click at [306, 235] on td "Text Message - "Thinking About Buying a Home?"" at bounding box center [596, 238] width 664 height 33
